Goal: Task Accomplishment & Management: Manage account settings

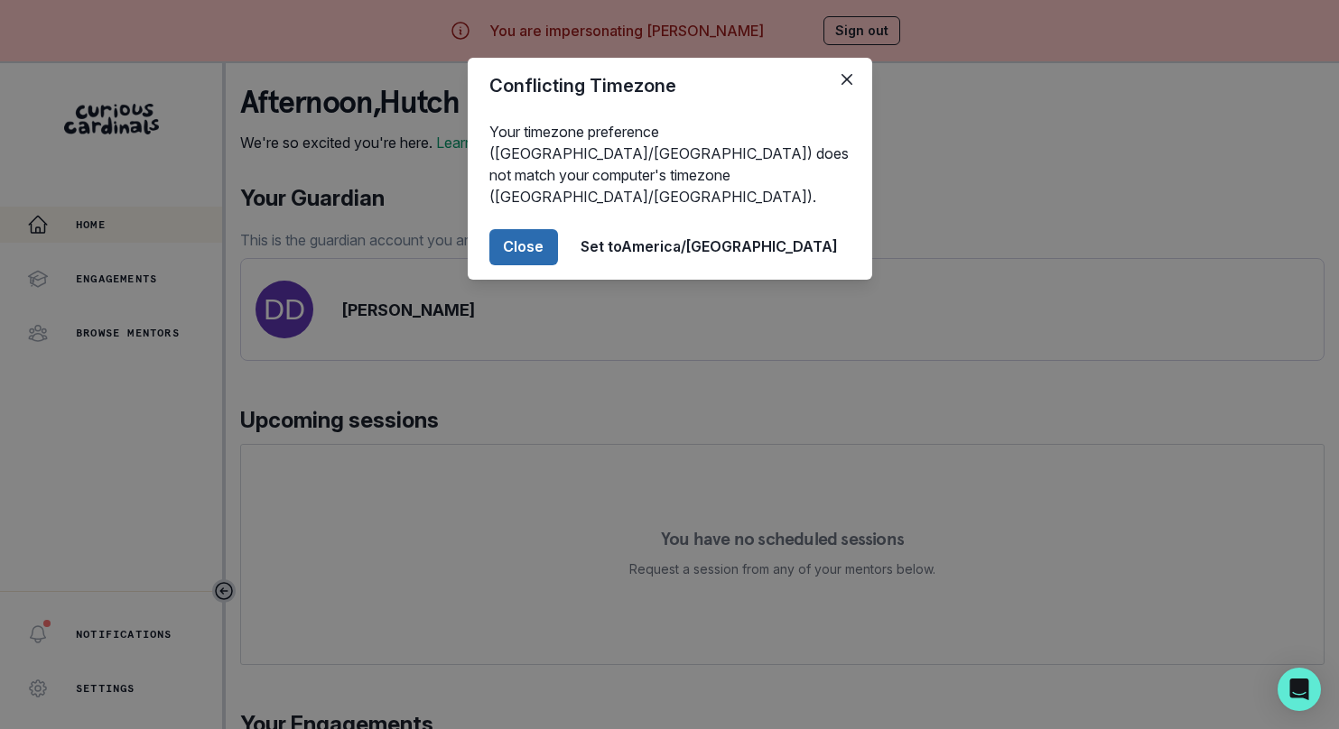
click at [558, 229] on button "Close" at bounding box center [523, 247] width 69 height 36
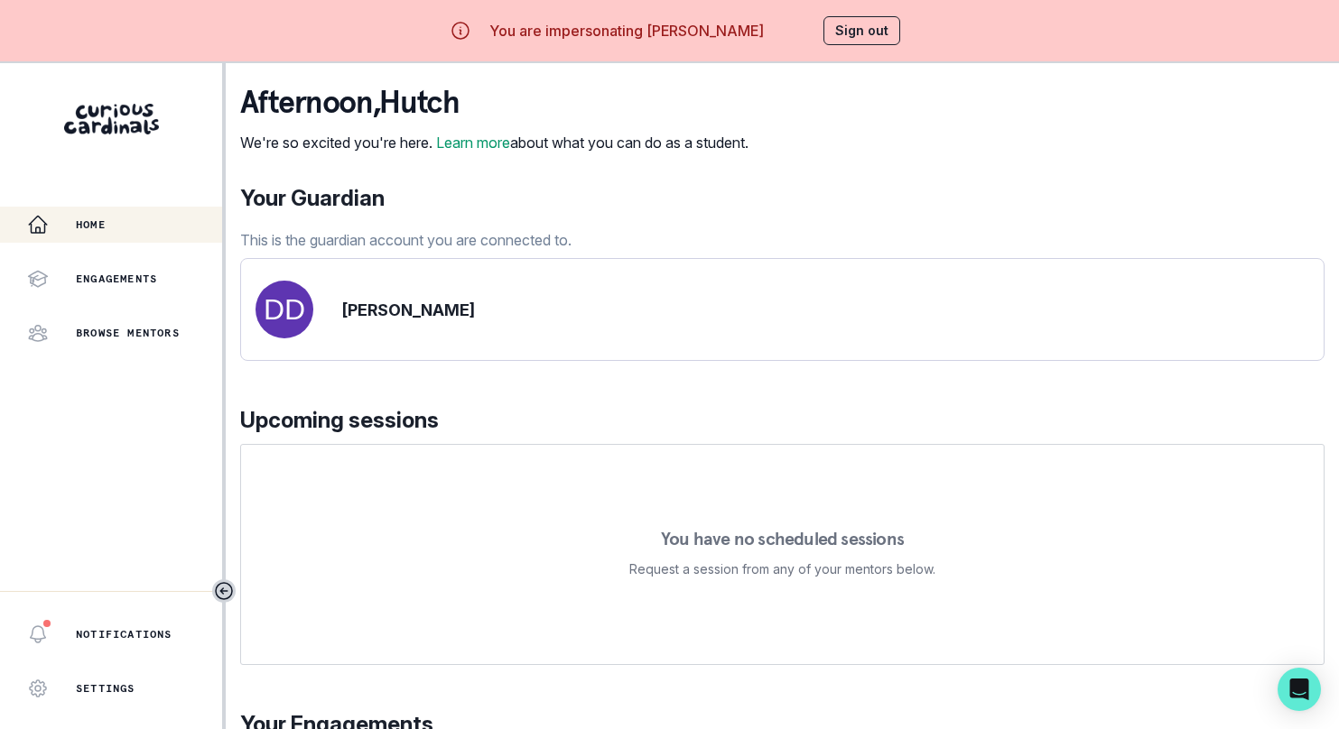
scroll to position [168, 0]
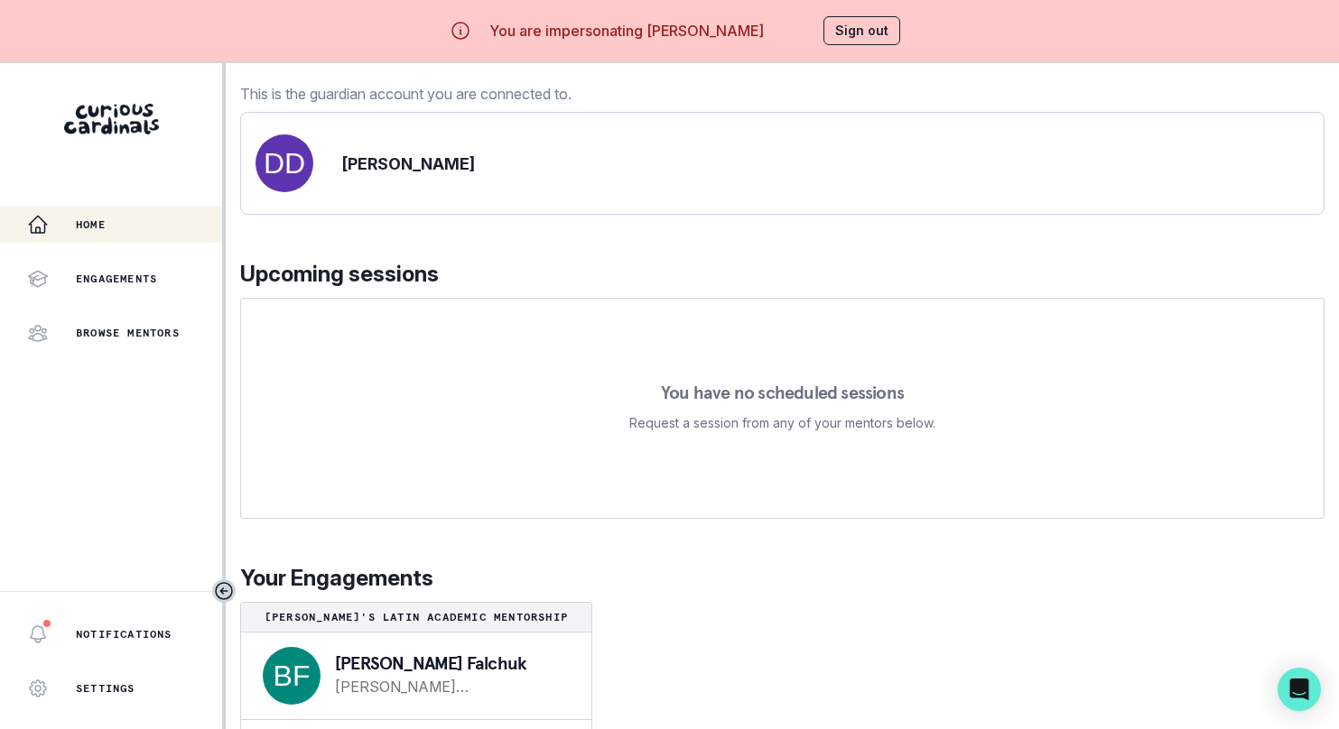
click at [856, 14] on div "You are impersonating [PERSON_NAME] Sign out" at bounding box center [669, 30] width 513 height 43
click at [856, 32] on button "Sign out" at bounding box center [861, 30] width 77 height 29
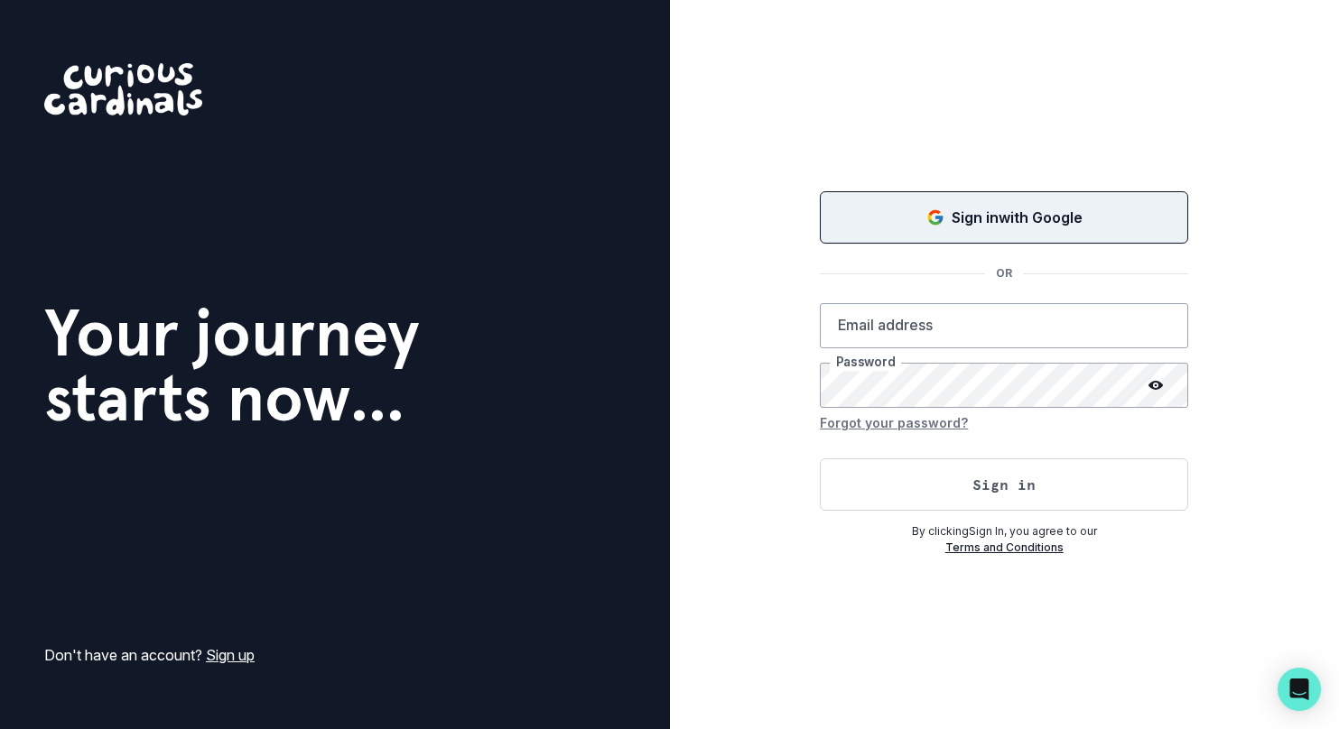
click at [977, 228] on button "Sign in with Google" at bounding box center [1004, 217] width 368 height 52
